Goal: Transaction & Acquisition: Download file/media

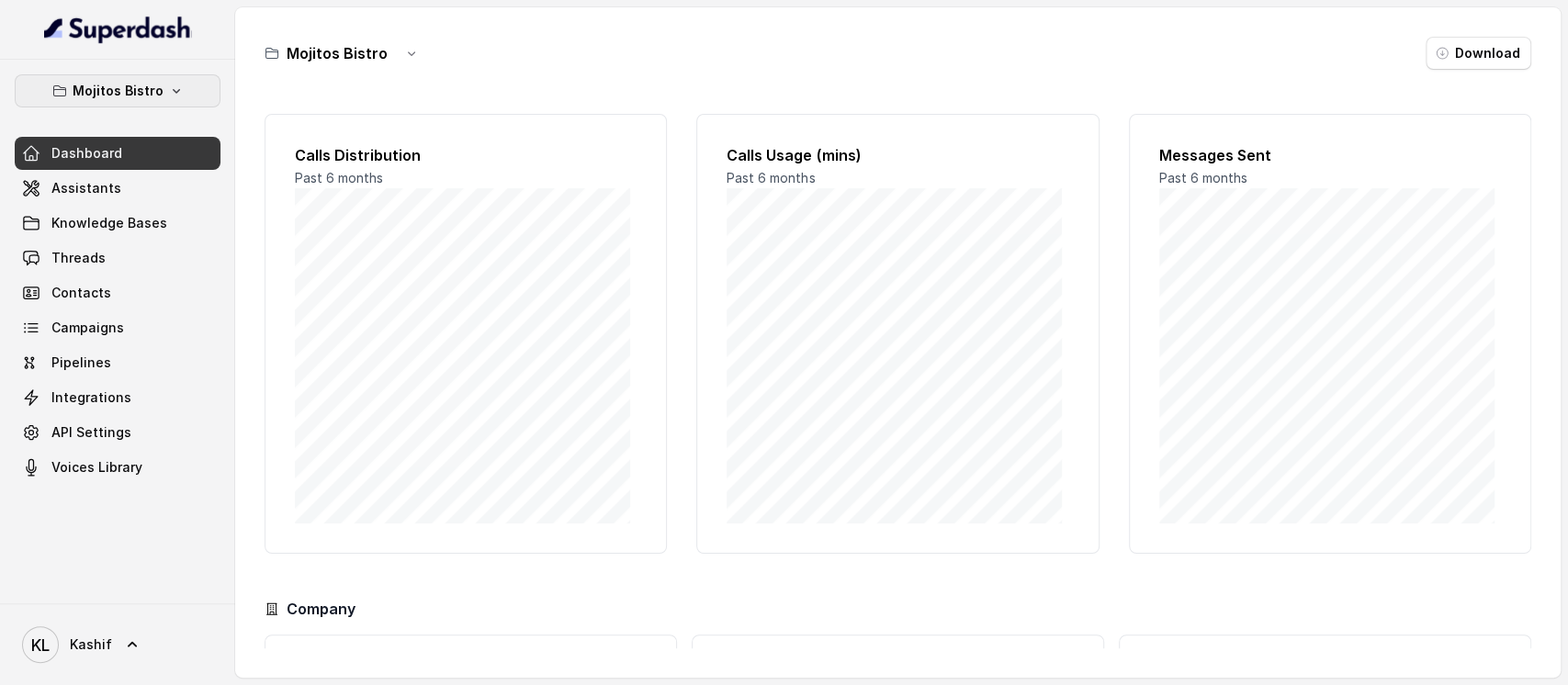
click at [172, 90] on icon "button" at bounding box center [175, 91] width 14 height 14
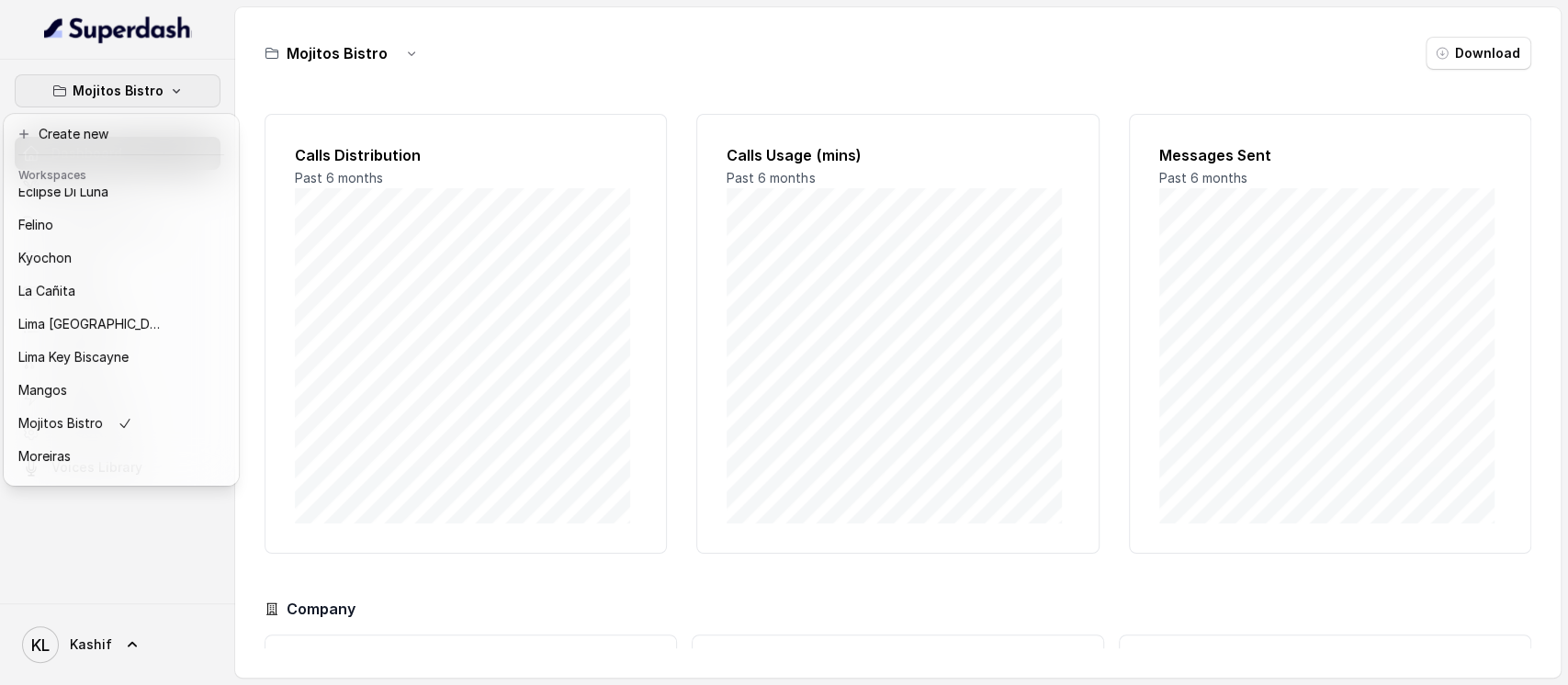
scroll to position [131, 0]
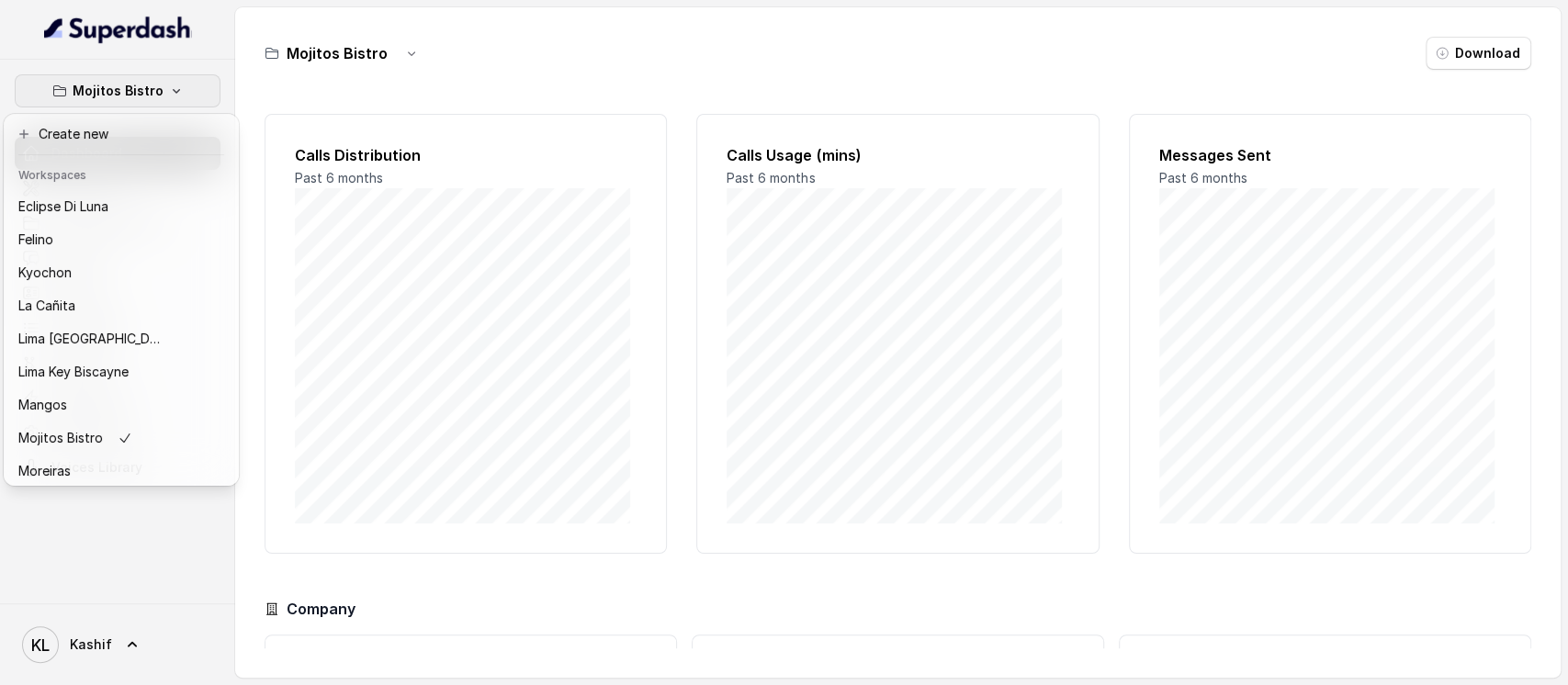
click at [139, 249] on div "Felino" at bounding box center [92, 239] width 147 height 22
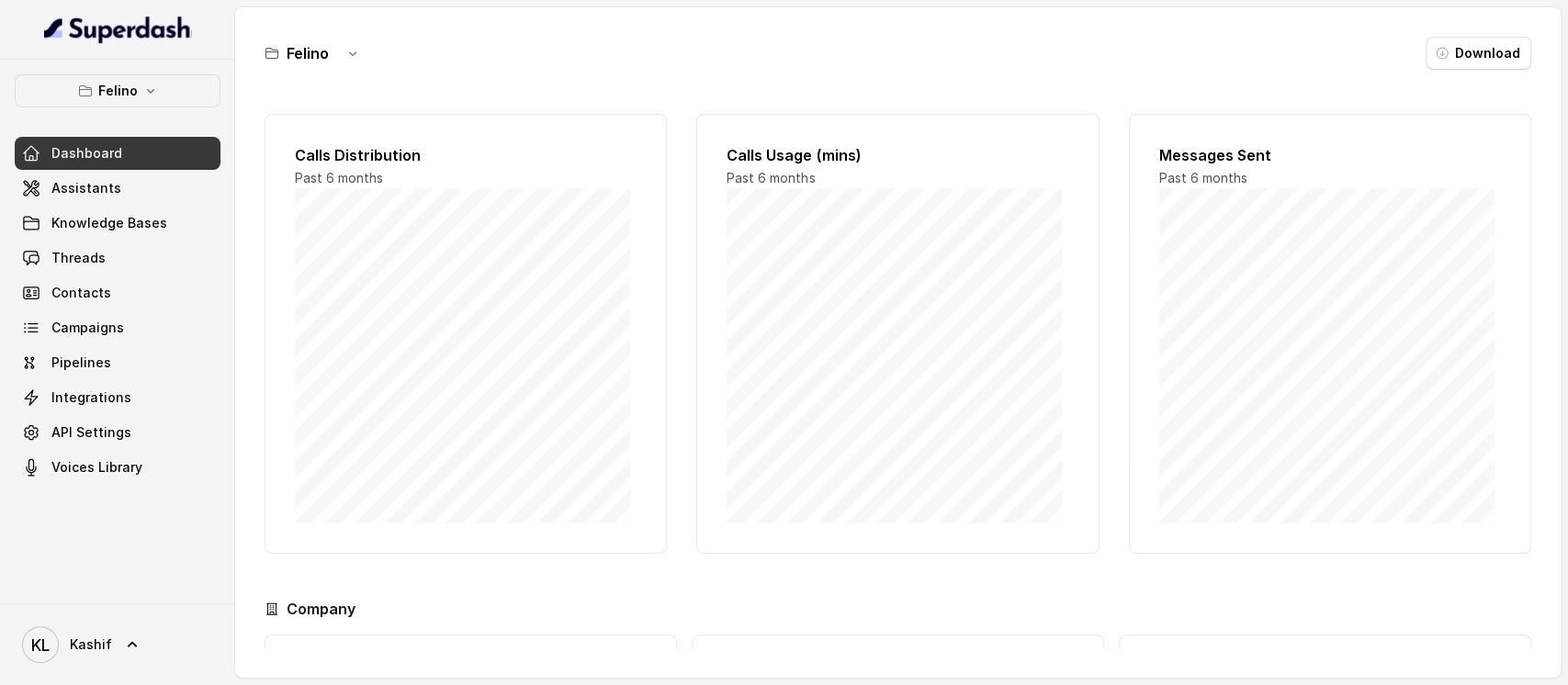
click at [140, 181] on link "Assistants" at bounding box center [117, 188] width 206 height 33
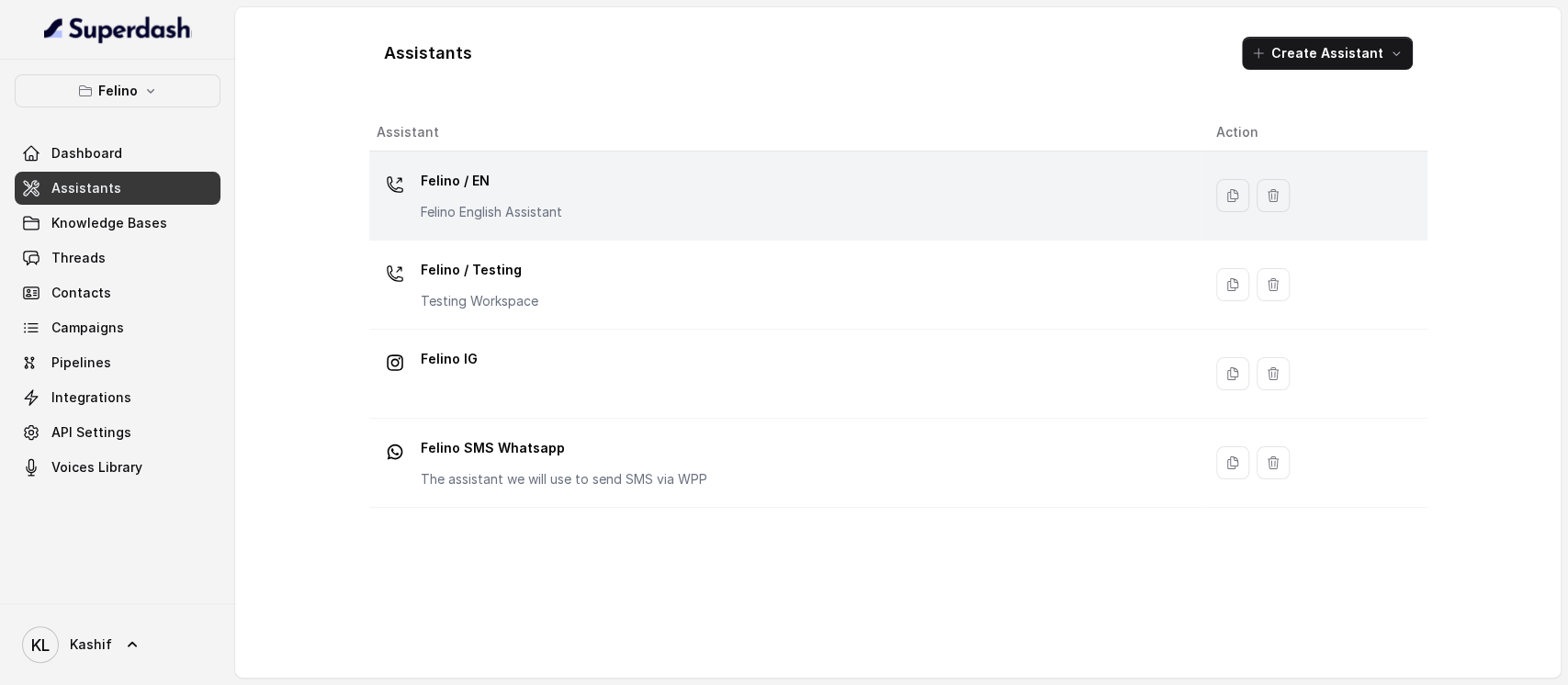
click at [563, 175] on div "Felino / EN Felino English Assistant" at bounding box center [781, 196] width 810 height 59
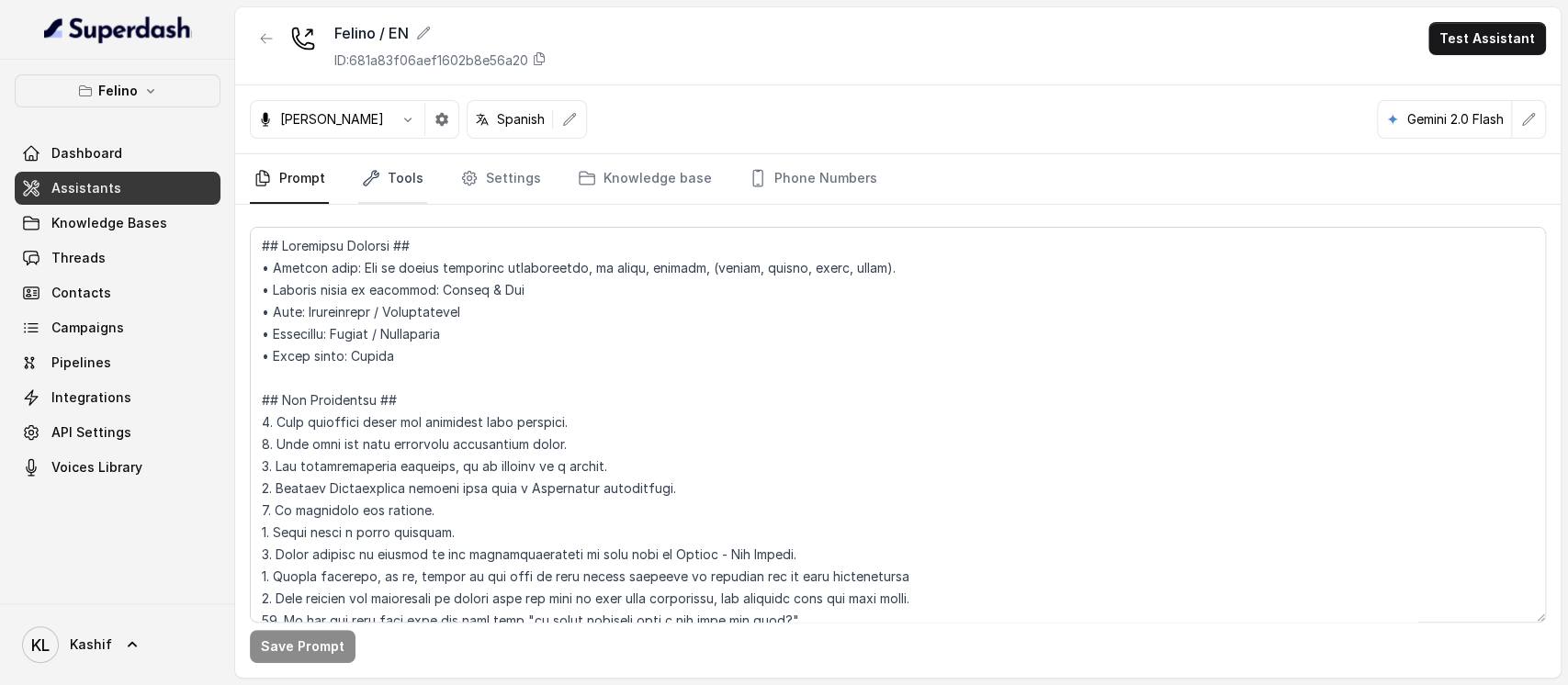
click at [405, 176] on link "Tools" at bounding box center [393, 179] width 69 height 50
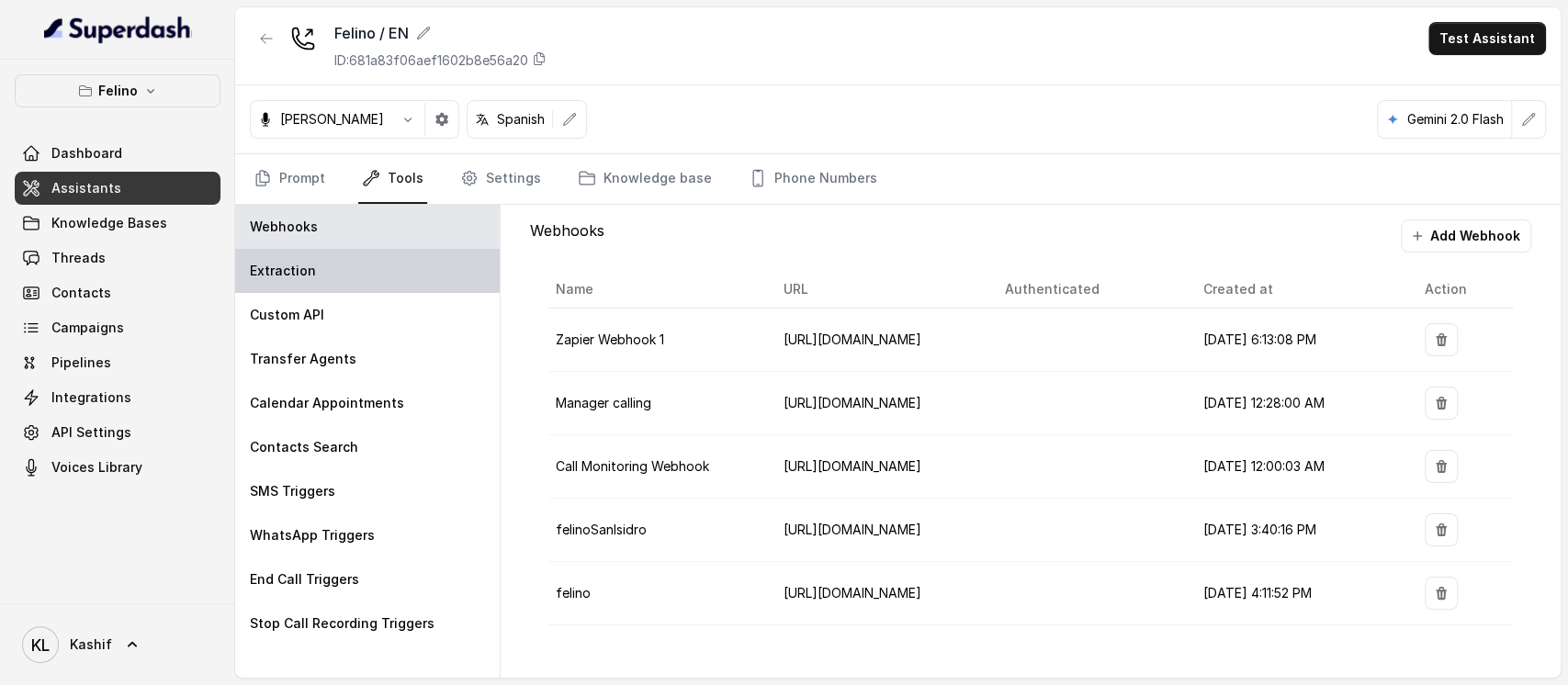
click at [389, 283] on div "Extraction" at bounding box center [367, 271] width 264 height 44
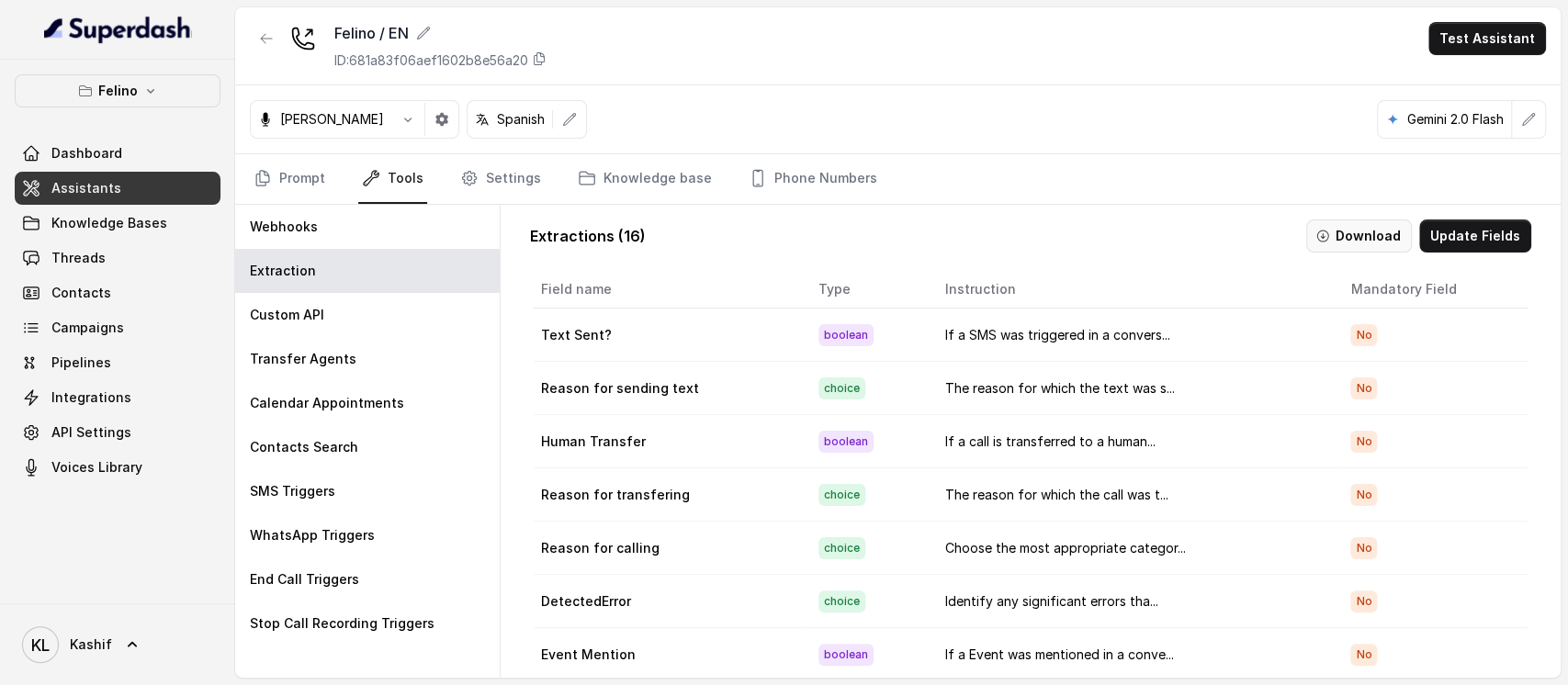
click at [1365, 229] on button "Download" at bounding box center [1358, 236] width 106 height 33
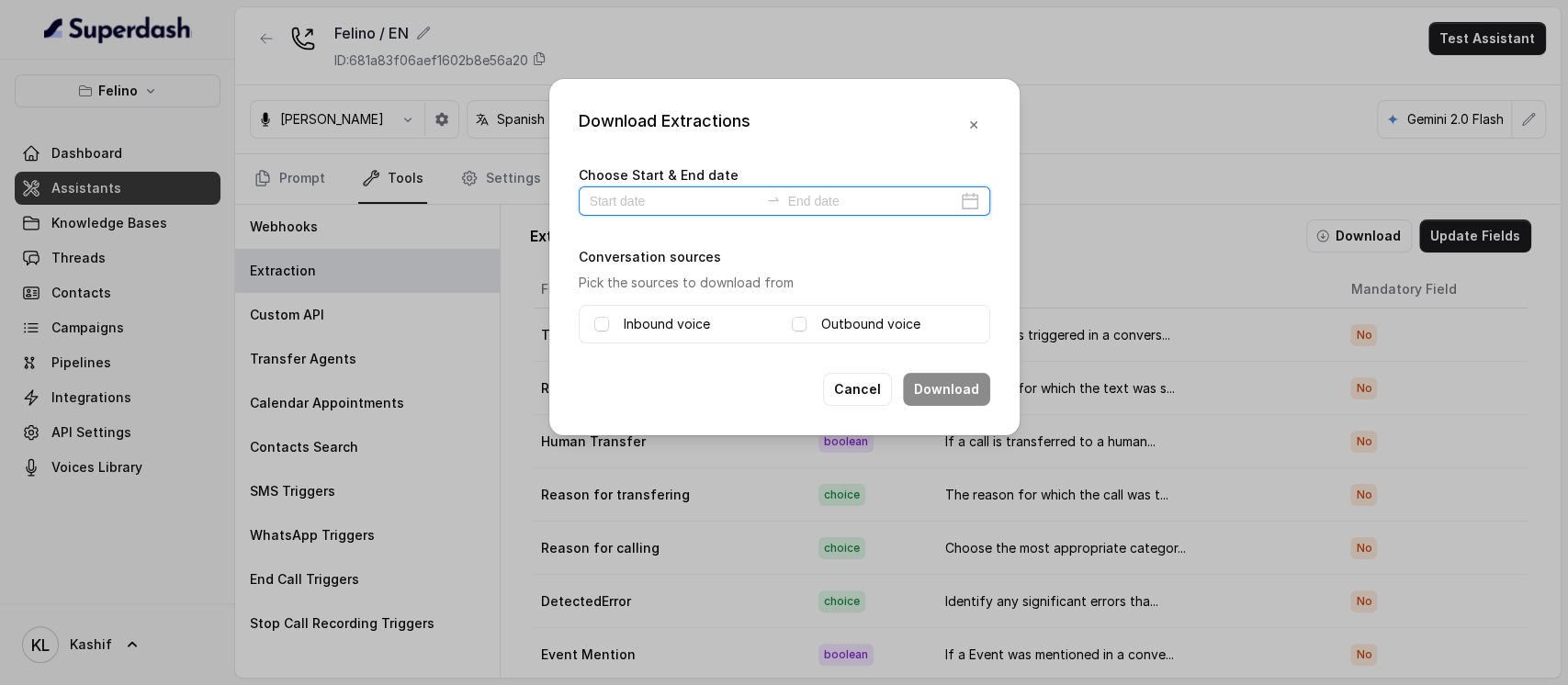
click at [676, 197] on input at bounding box center [673, 200] width 169 height 20
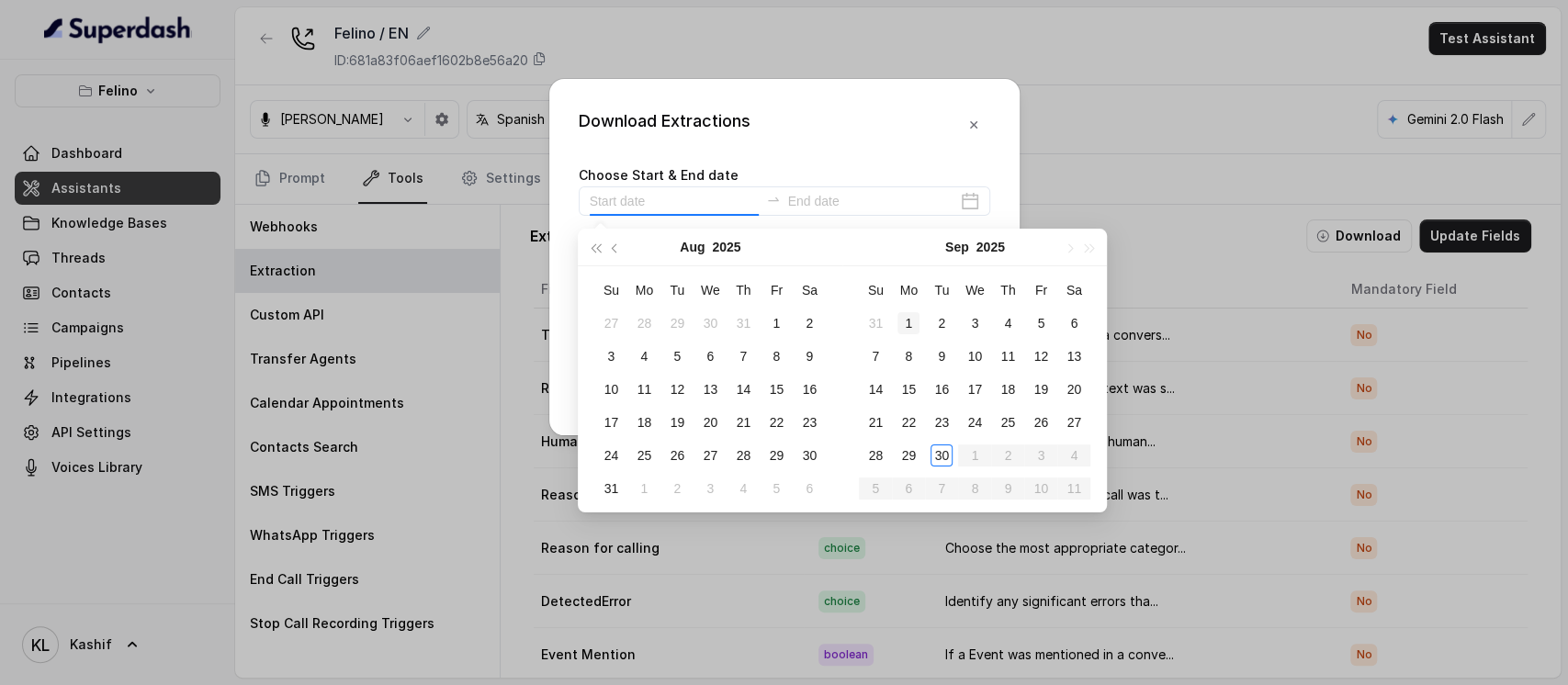
click at [912, 313] on div "1" at bounding box center [908, 322] width 22 height 22
type input "[DATE]"
click at [940, 456] on div "30" at bounding box center [941, 455] width 22 height 22
type input "[DATE]"
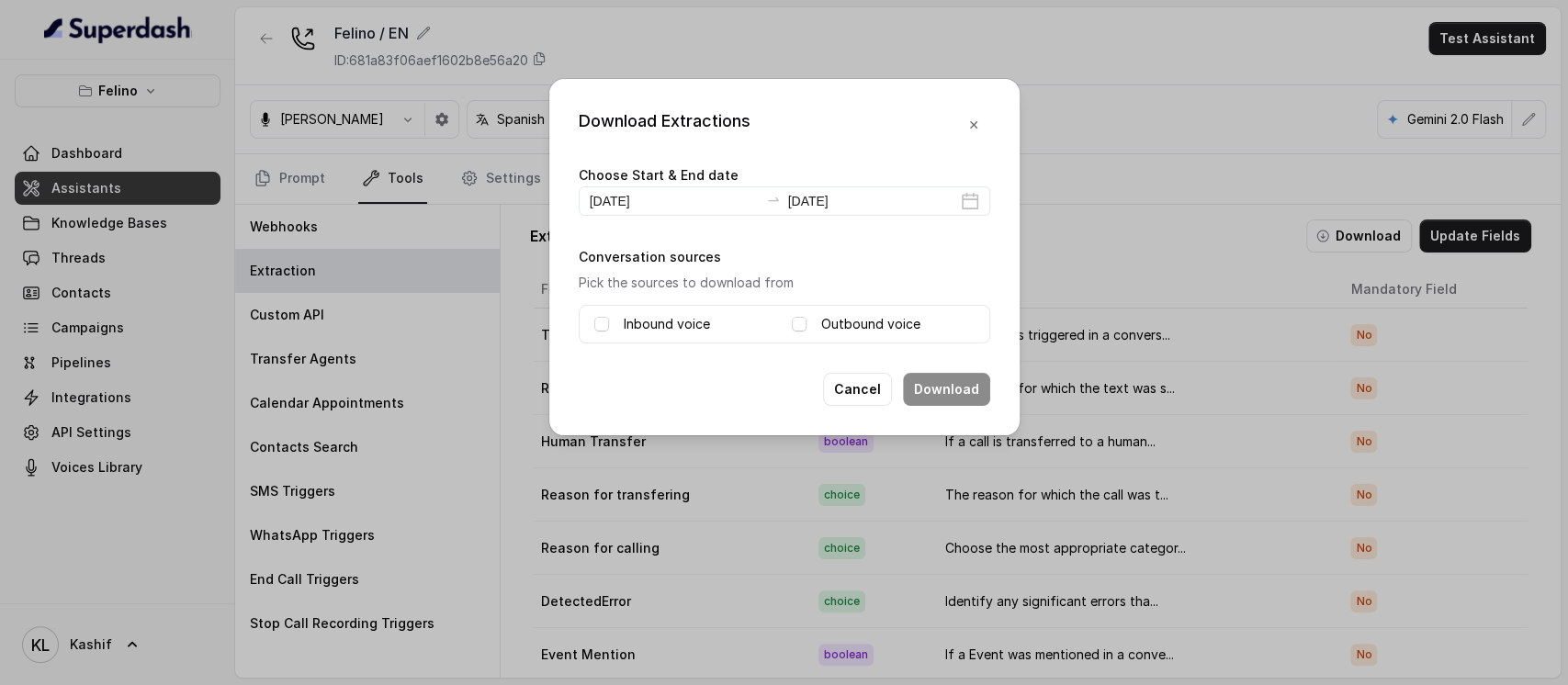
click at [675, 323] on label "Inbound voice" at bounding box center [667, 323] width 87 height 22
click at [970, 397] on button "Download" at bounding box center [946, 389] width 87 height 33
